Goal: Information Seeking & Learning: Learn about a topic

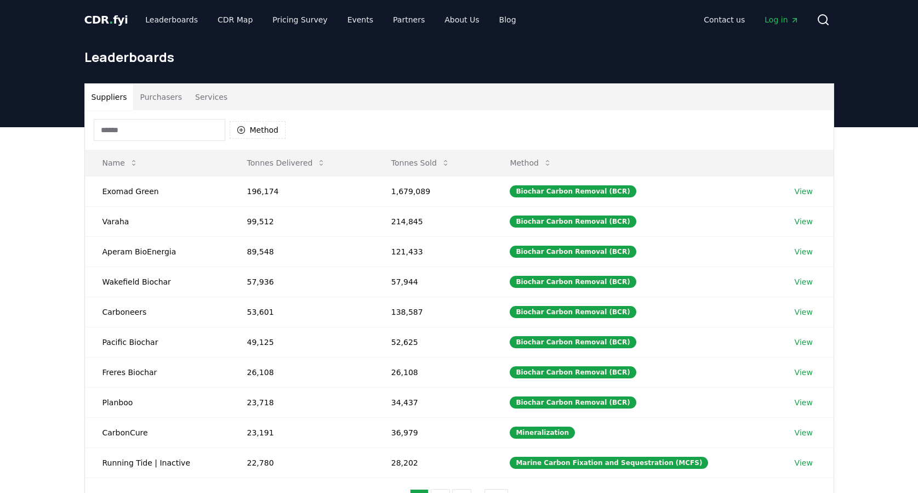
click at [163, 96] on button "Purchasers" at bounding box center [160, 97] width 55 height 26
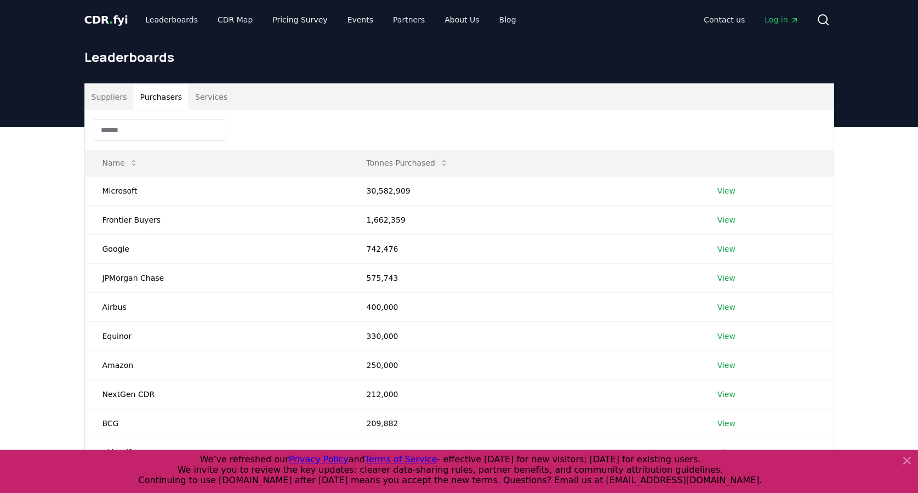
click at [728, 249] on link "View" at bounding box center [727, 248] width 18 height 11
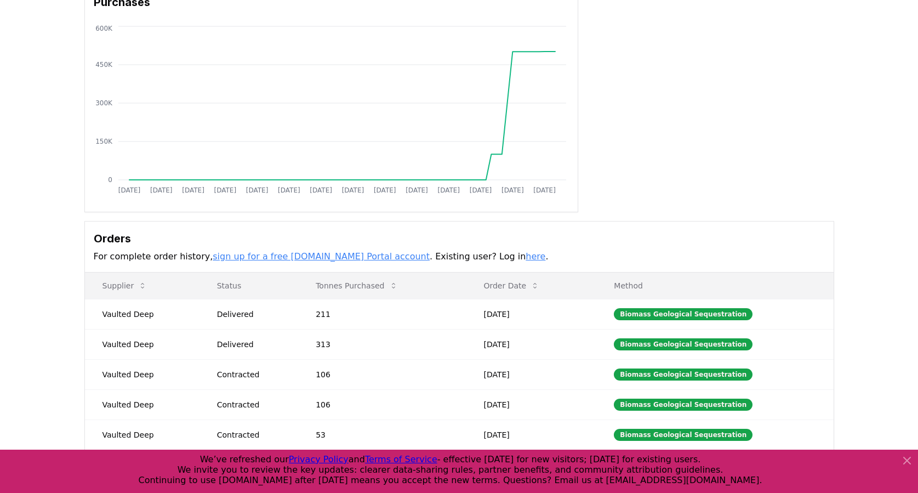
scroll to position [164, 0]
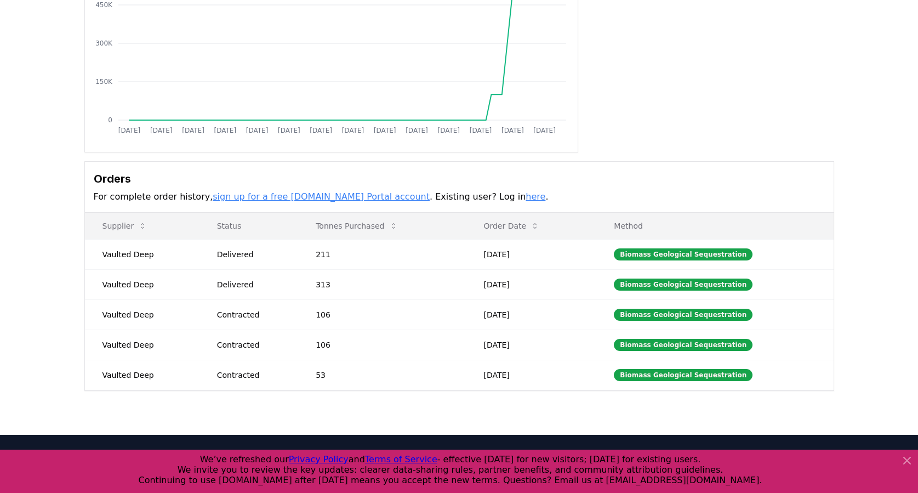
click at [314, 196] on link "sign up for a free [DOMAIN_NAME] Portal account" at bounding box center [321, 196] width 217 height 10
